Goal: Task Accomplishment & Management: Manage account settings

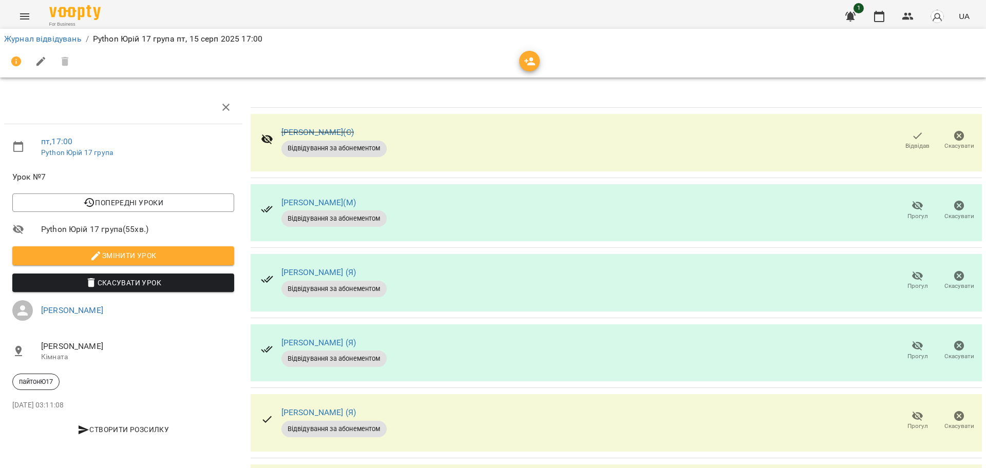
scroll to position [148, 0]
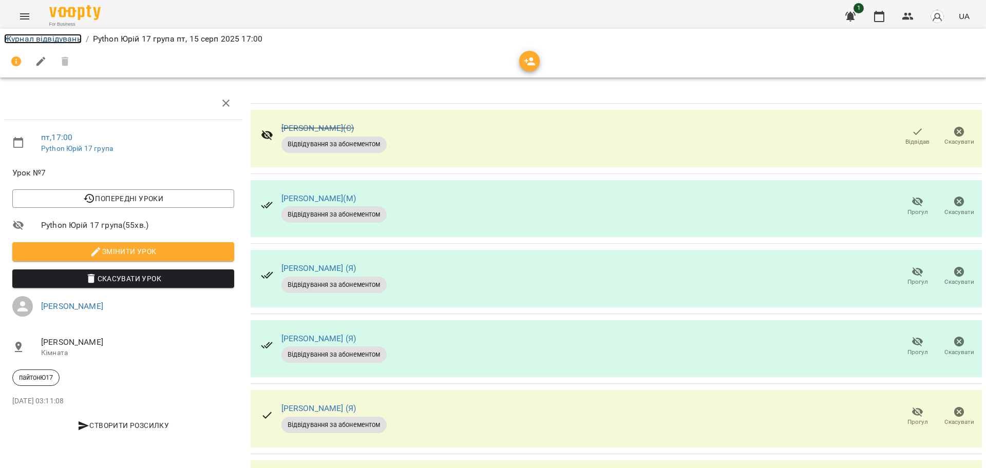
click at [60, 38] on link "Журнал відвідувань" at bounding box center [43, 39] width 78 height 10
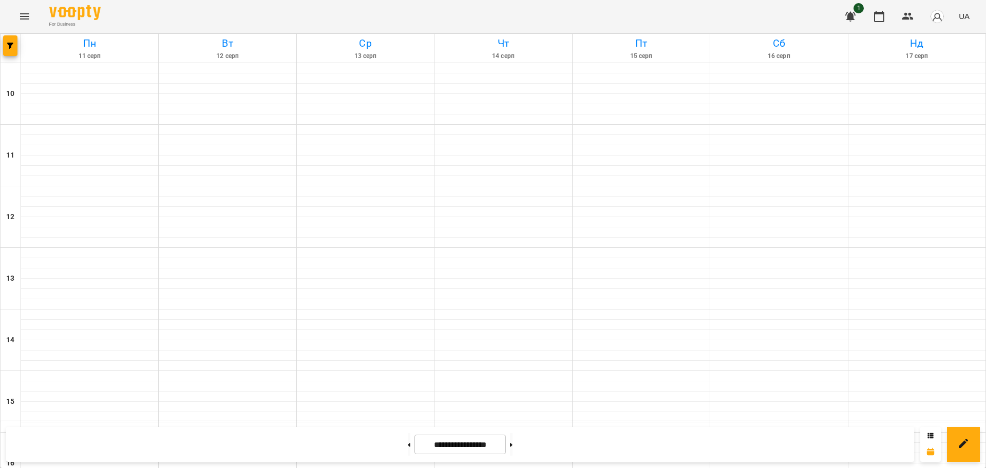
scroll to position [442, 0]
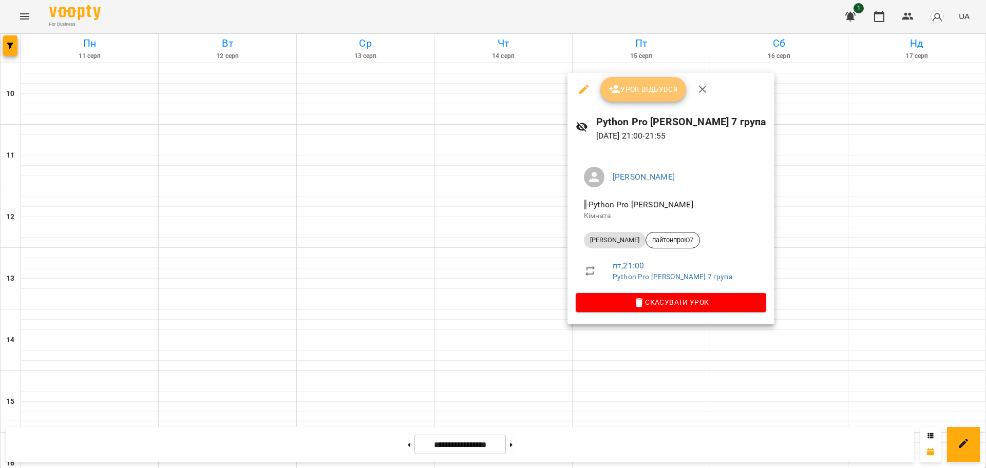
click at [644, 90] on span "Урок відбувся" at bounding box center [643, 89] width 70 height 12
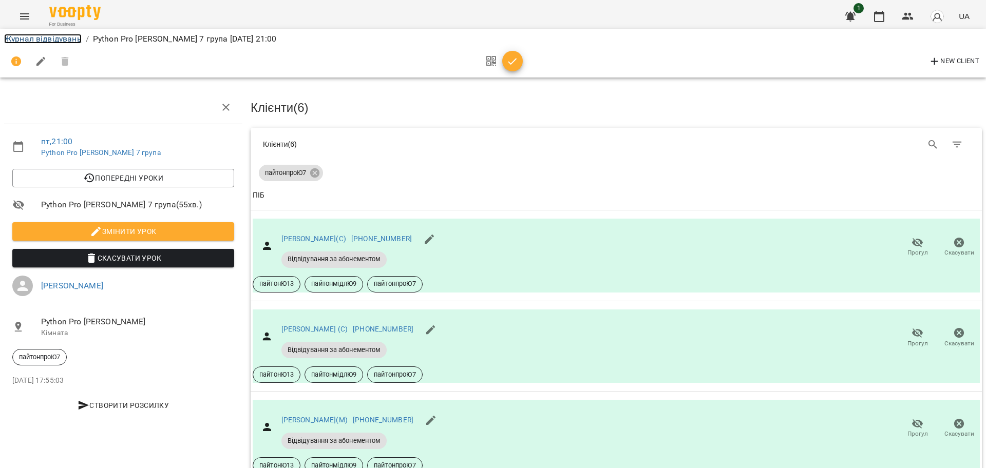
click at [55, 38] on link "Журнал відвідувань" at bounding box center [43, 39] width 78 height 10
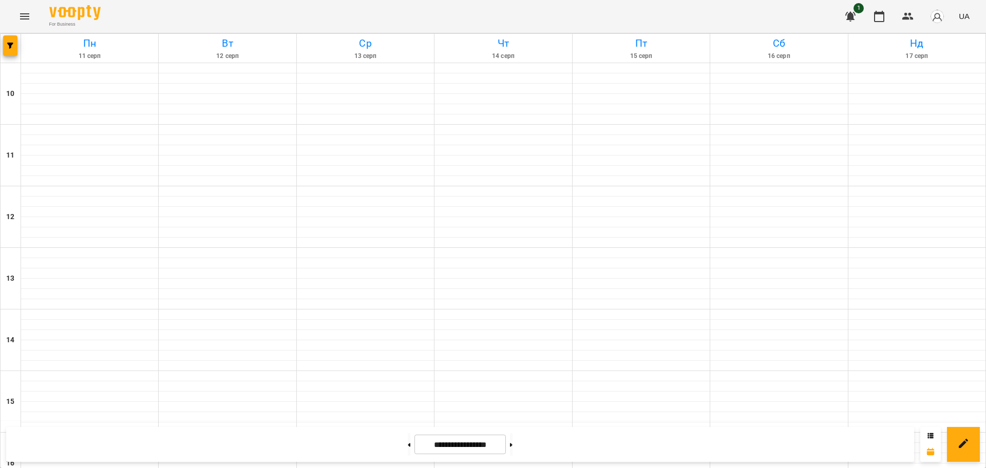
scroll to position [378, 0]
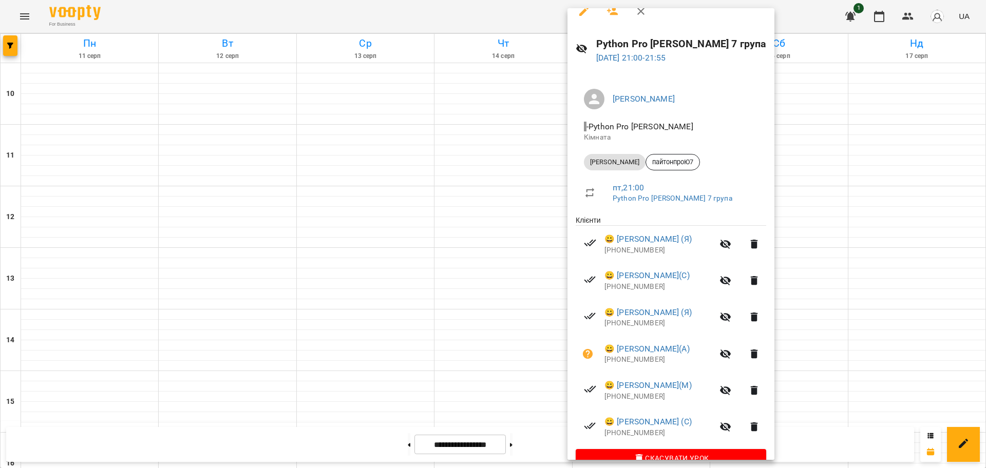
scroll to position [35, 0]
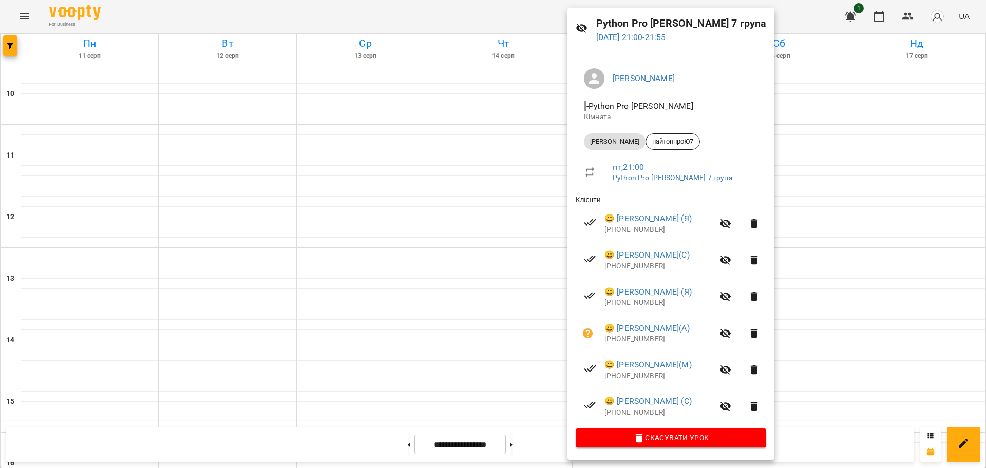
click at [487, 16] on div at bounding box center [493, 234] width 986 height 468
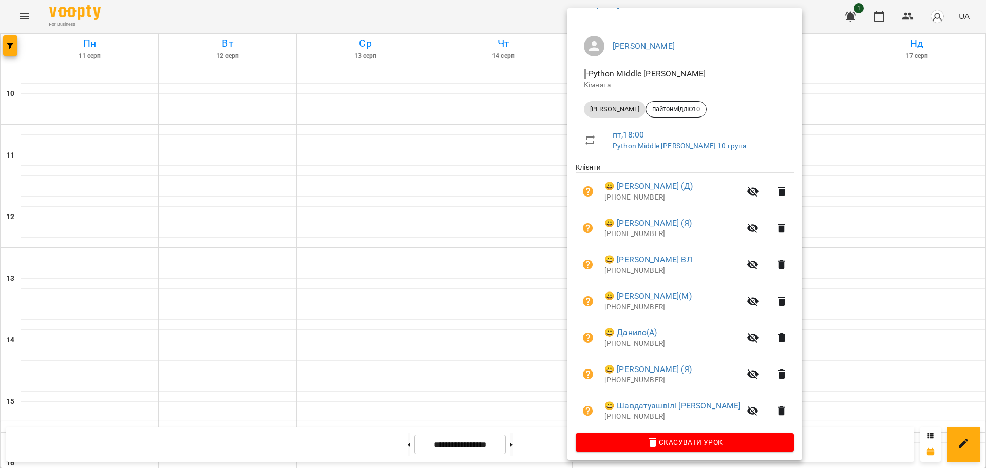
scroll to position [72, 0]
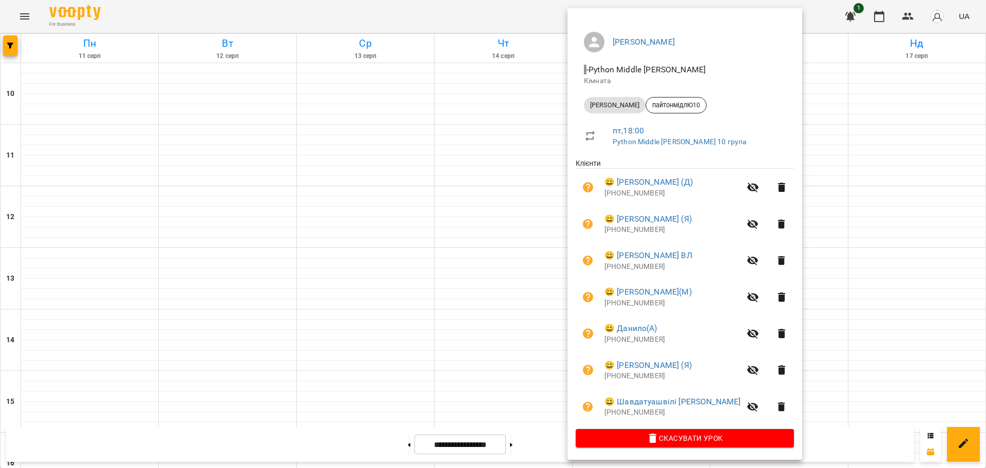
click at [296, 13] on div at bounding box center [493, 234] width 986 height 468
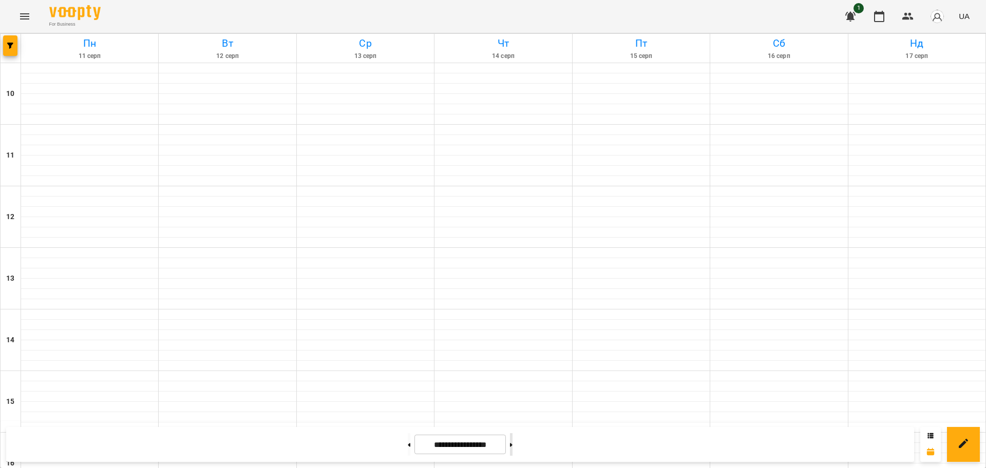
click at [512, 443] on button at bounding box center [511, 444] width 3 height 23
type input "**********"
click at [408, 453] on button at bounding box center [409, 444] width 3 height 23
type input "**********"
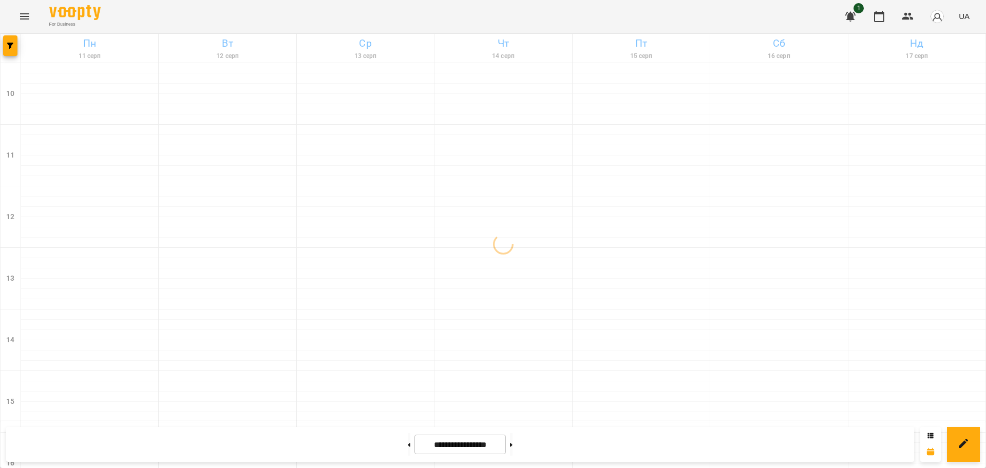
scroll to position [442, 0]
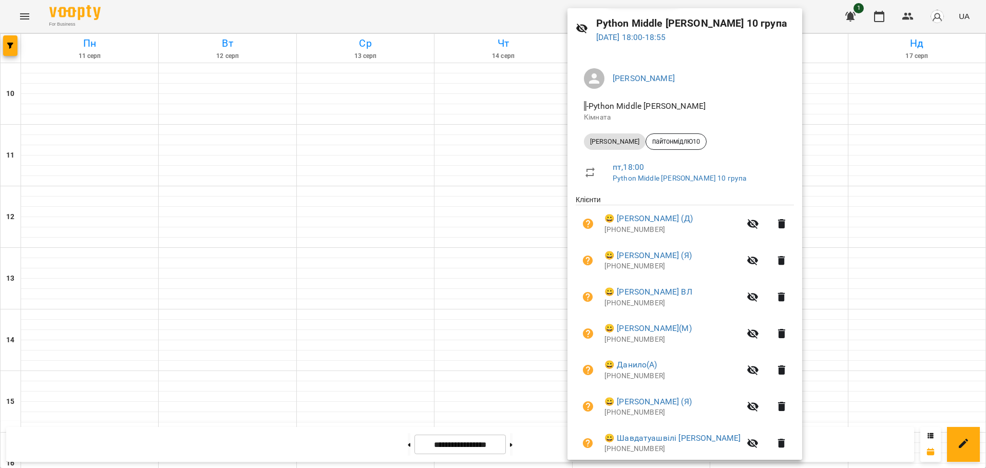
scroll to position [0, 0]
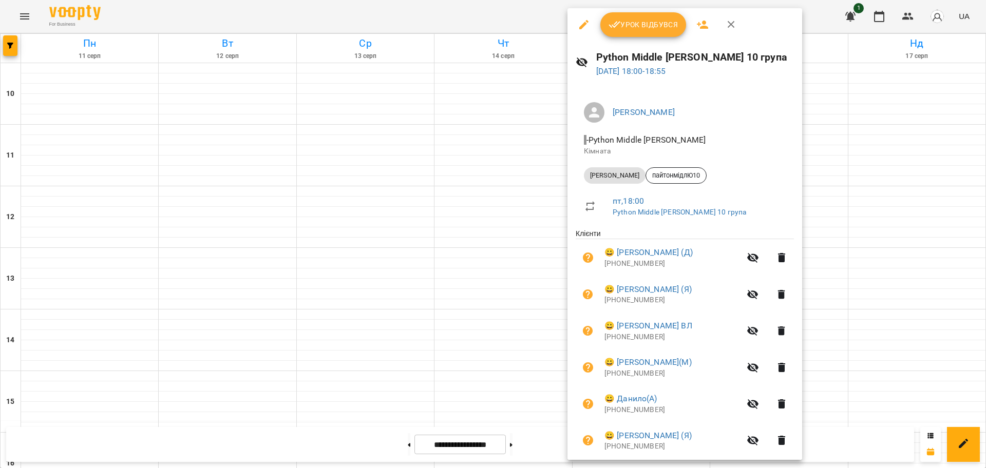
click at [641, 26] on span "Урок відбувся" at bounding box center [643, 24] width 70 height 12
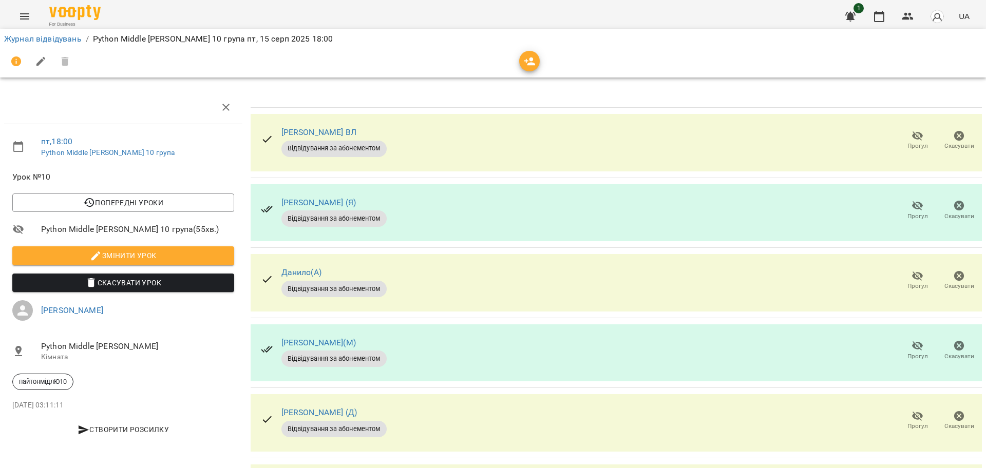
click at [912, 349] on icon "button" at bounding box center [917, 346] width 11 height 10
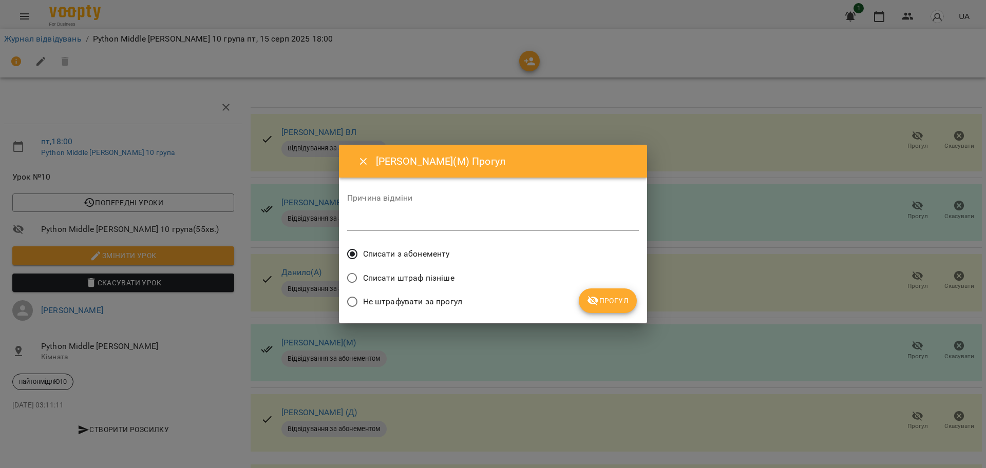
click at [599, 299] on icon "submit" at bounding box center [593, 301] width 12 height 12
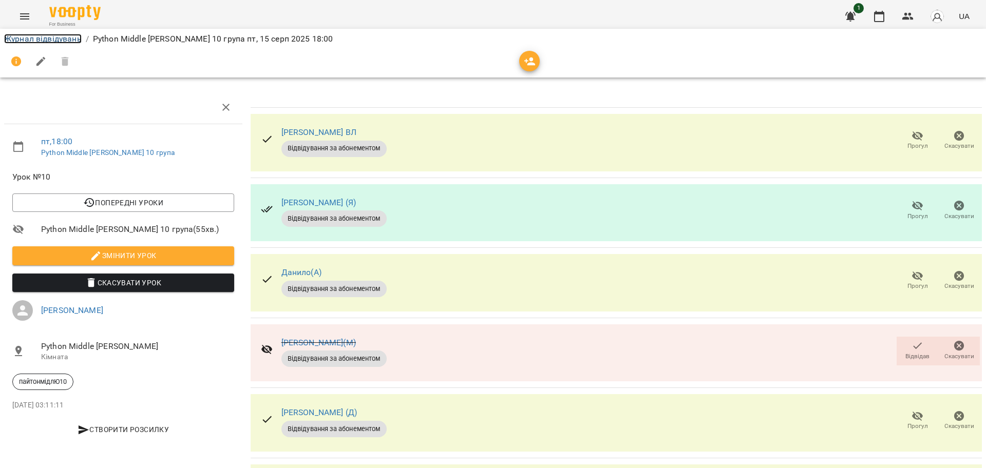
click at [33, 43] on link "Журнал відвідувань" at bounding box center [43, 39] width 78 height 10
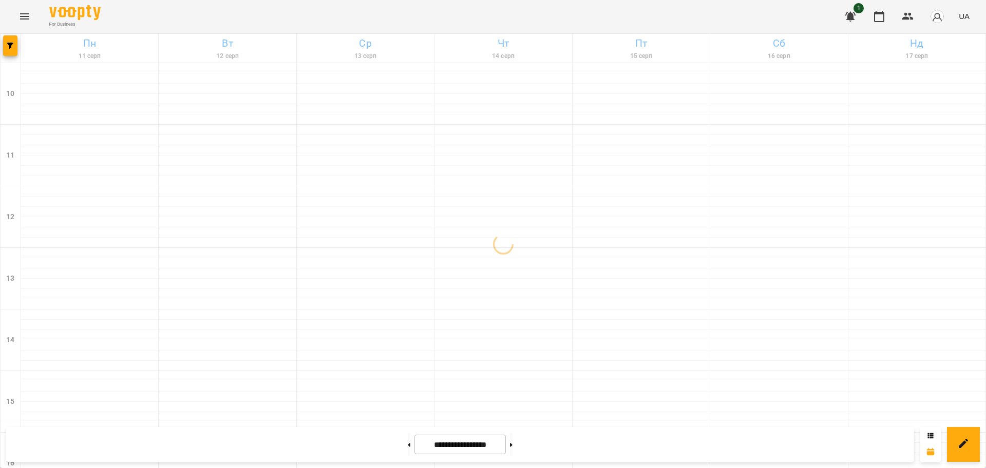
scroll to position [442, 0]
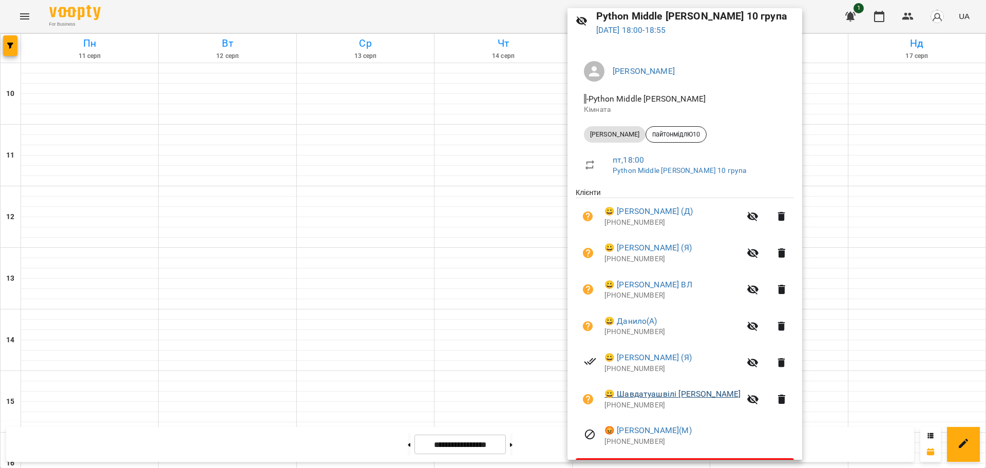
scroll to position [72, 0]
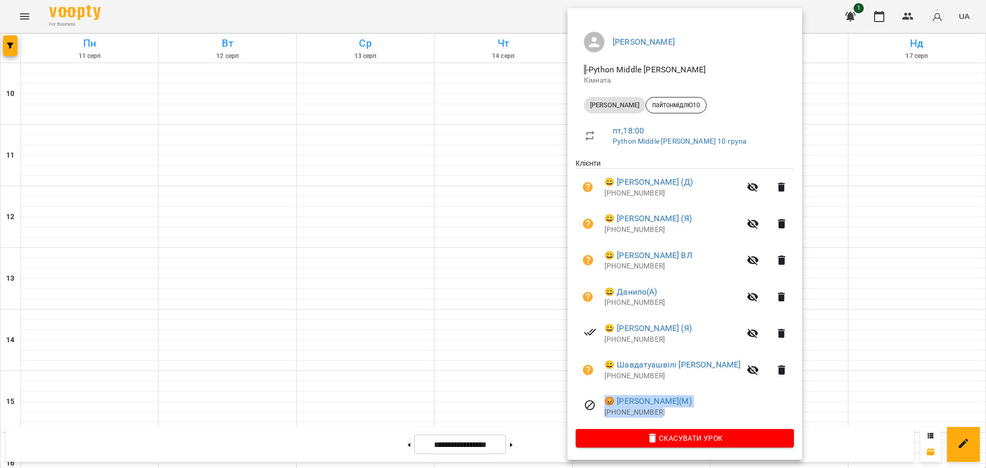
drag, startPoint x: 671, startPoint y: 413, endPoint x: 596, endPoint y: 392, distance: 77.8
click at [596, 392] on li "😡 [PERSON_NAME](М) [PHONE_NUMBER]" at bounding box center [684, 406] width 218 height 36
copy div "😡 [PERSON_NAME](М) [PHONE_NUMBER]"
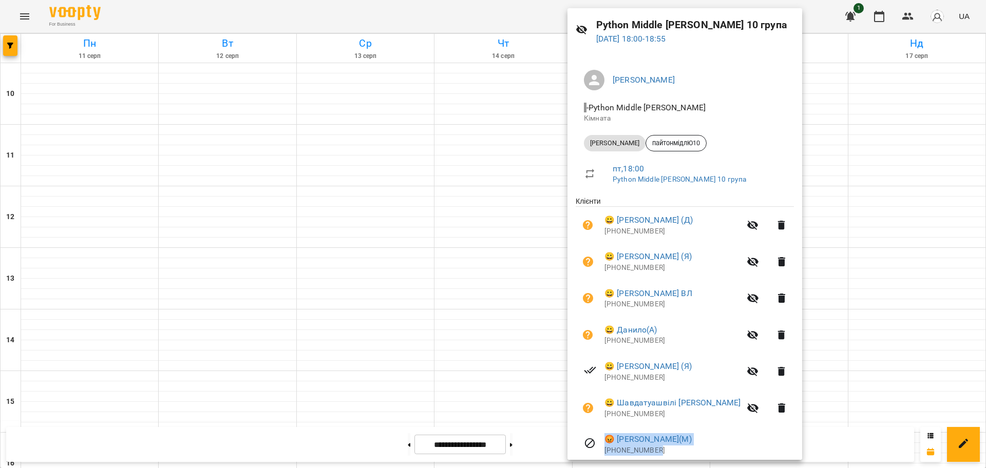
scroll to position [0, 0]
